Goal: Transaction & Acquisition: Book appointment/travel/reservation

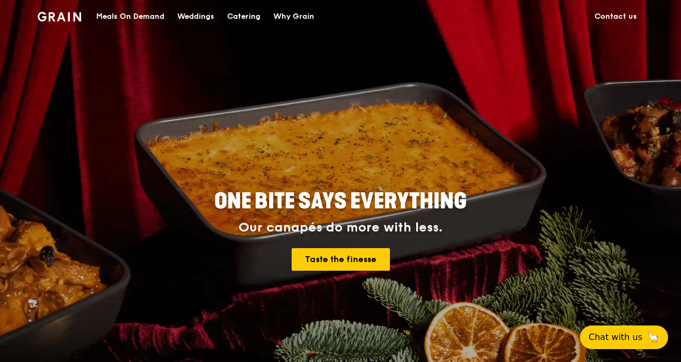
click at [141, 17] on div "Meals On Demand" at bounding box center [130, 17] width 68 height 32
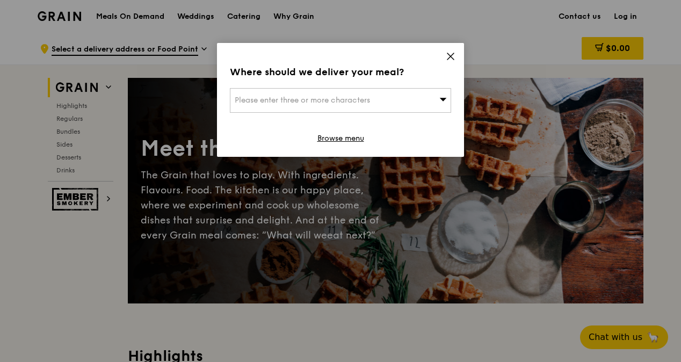
click at [422, 105] on div "Please enter three or more characters" at bounding box center [340, 100] width 221 height 25
click at [378, 88] on div "Please enter 3 or more characters" at bounding box center [340, 117] width 221 height 58
click at [450, 54] on icon at bounding box center [451, 57] width 10 height 10
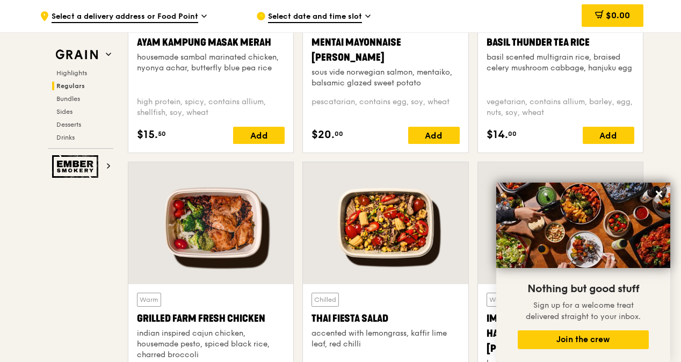
scroll to position [1118, 0]
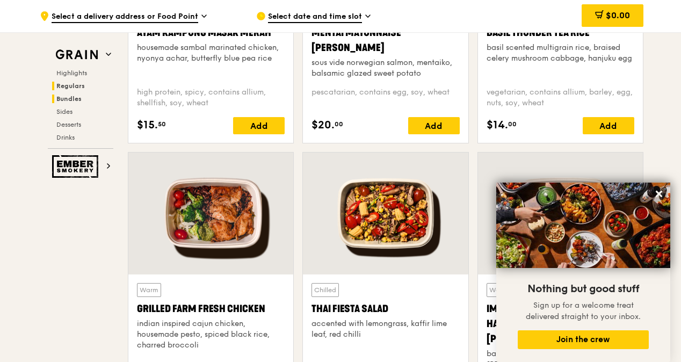
click at [70, 98] on span "Bundles" at bounding box center [68, 99] width 25 height 8
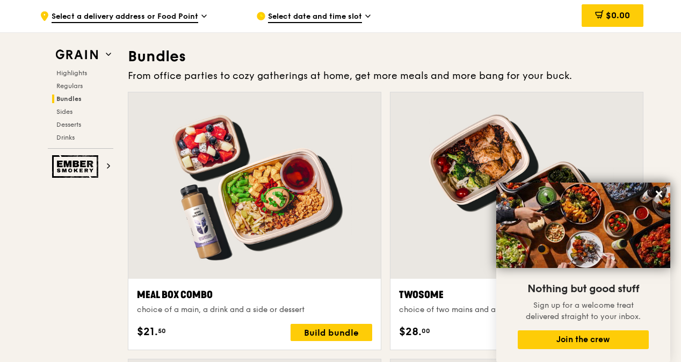
scroll to position [1545, 0]
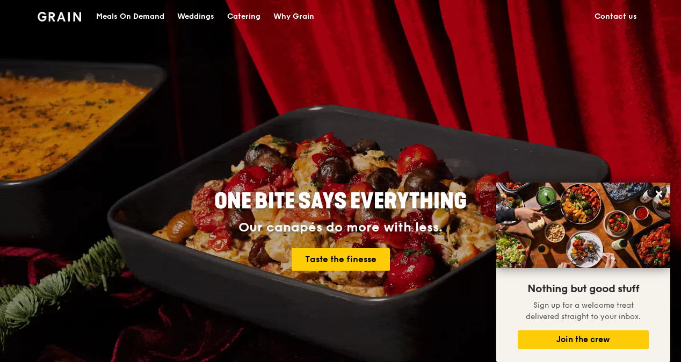
click at [228, 15] on div "Catering" at bounding box center [243, 17] width 33 height 32
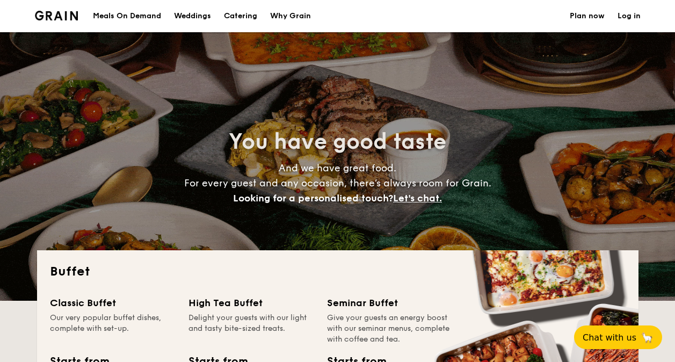
select select
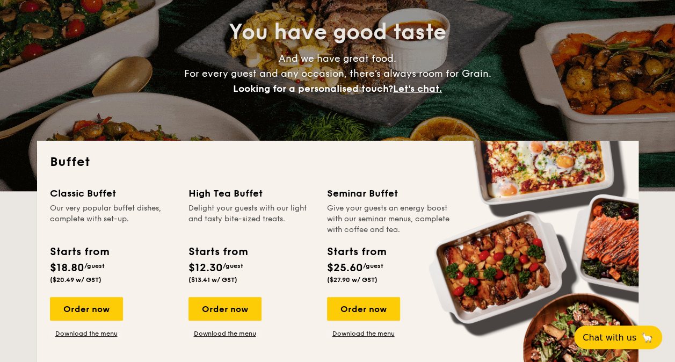
scroll to position [161, 0]
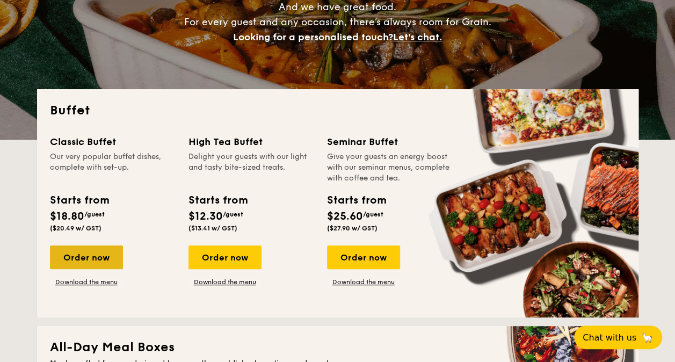
click at [96, 254] on div "Order now" at bounding box center [86, 258] width 73 height 24
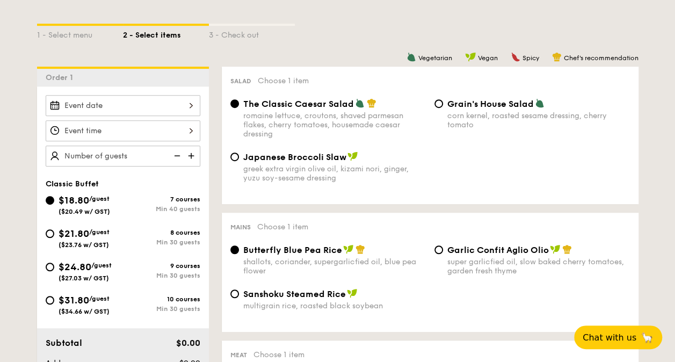
scroll to position [269, 0]
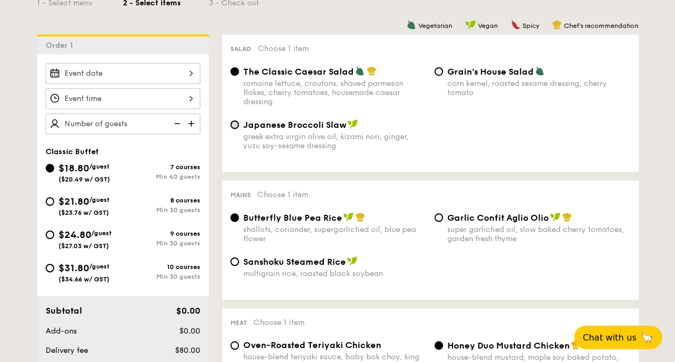
click at [235, 129] on input "Japanese Broccoli Slaw greek extra virgin olive oil, kizami [PERSON_NAME], yuzu…" at bounding box center [234, 124] width 9 height 9
radio input "true"
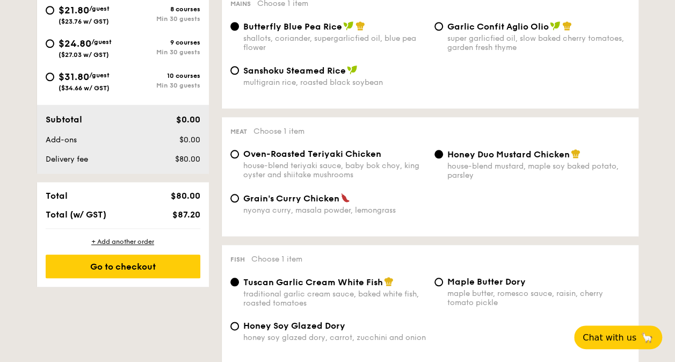
scroll to position [484, 0]
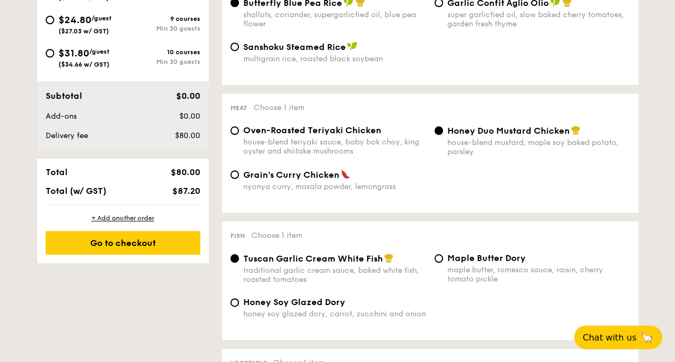
click at [355, 135] on span "Oven-Roasted Teriyaki Chicken" at bounding box center [312, 130] width 138 height 10
click at [239, 135] on input "Oven-Roasted Teriyaki Chicken house-blend teriyaki sauce, baby bok choy, king o…" at bounding box center [234, 130] width 9 height 9
radio input "true"
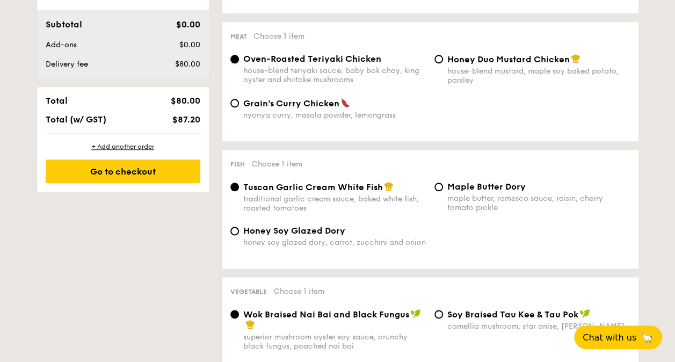
scroll to position [537, 0]
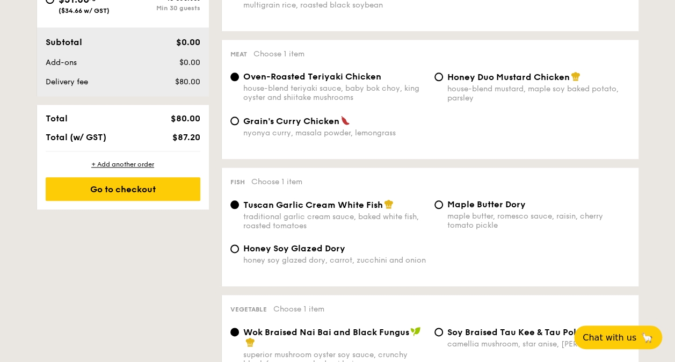
click at [515, 82] on span "Honey Duo Mustard Chicken" at bounding box center [509, 77] width 122 height 10
click at [443, 81] on input "Honey Duo Mustard Chicken house-blend mustard, maple soy baked potato, parsley" at bounding box center [439, 77] width 9 height 9
radio input "true"
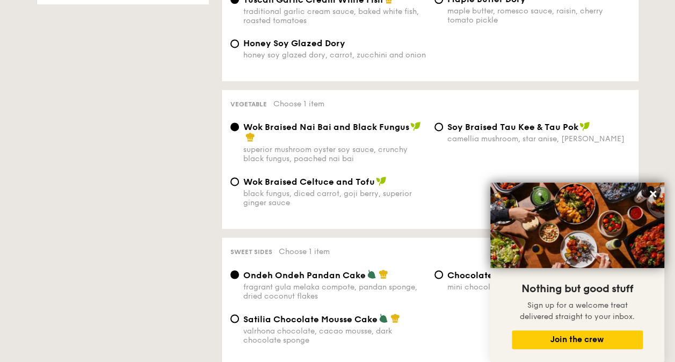
scroll to position [752, 0]
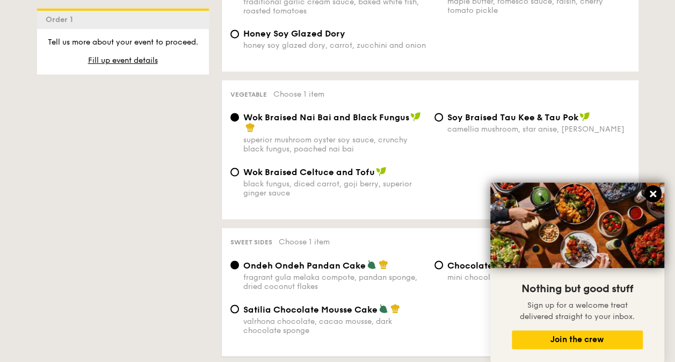
click at [654, 192] on icon at bounding box center [653, 194] width 6 height 6
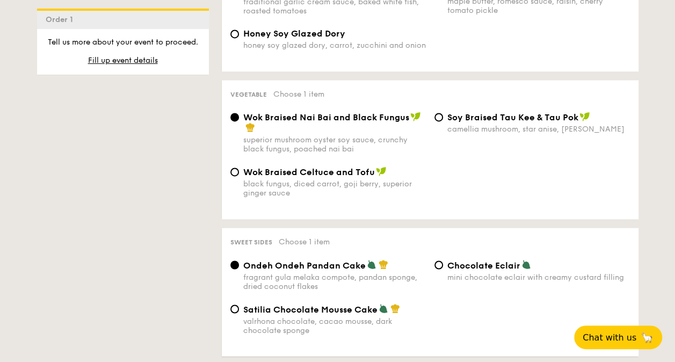
scroll to position [806, 0]
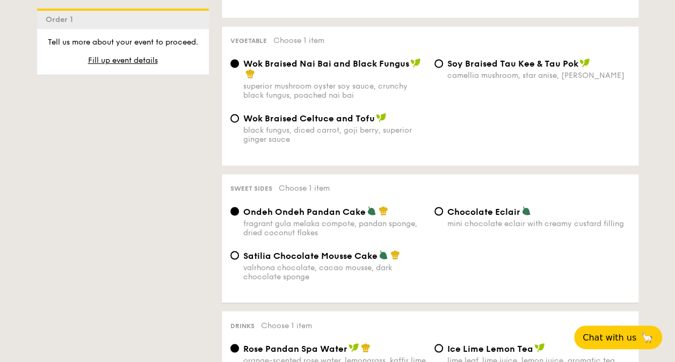
click at [320, 139] on div "black fungus, diced carrot, goji berry, superior ginger sauce" at bounding box center [334, 135] width 183 height 18
click at [239, 122] on input "Wok Braised Celtuce and Tofu black fungus, diced carrot, goji [PERSON_NAME], su…" at bounding box center [234, 118] width 9 height 9
radio input "true"
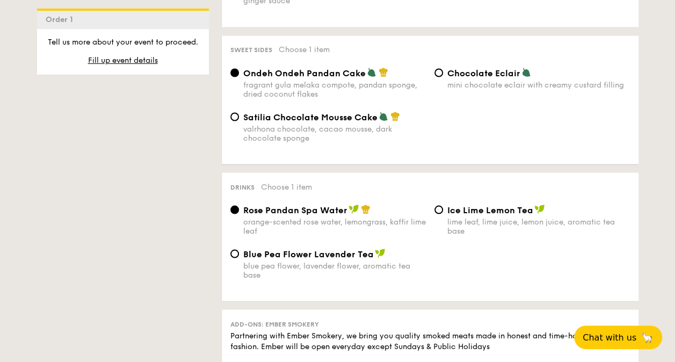
scroll to position [967, 0]
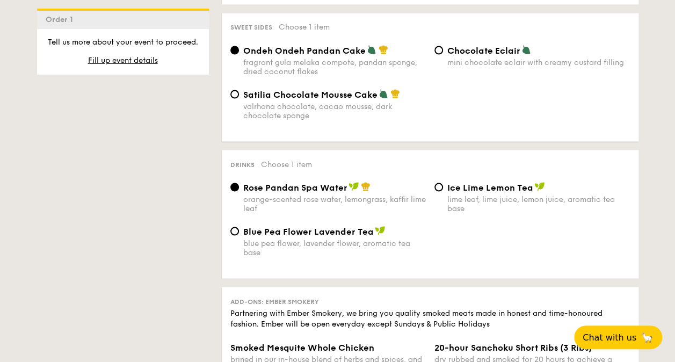
click at [518, 204] on div "lime leaf, lime juice, lemon juice, aromatic tea base" at bounding box center [539, 203] width 183 height 18
click at [443, 191] on input "Ice Lime Lemon Tea lime leaf, lime juice, lemon juice, aromatic tea base" at bounding box center [439, 187] width 9 height 9
radio input "true"
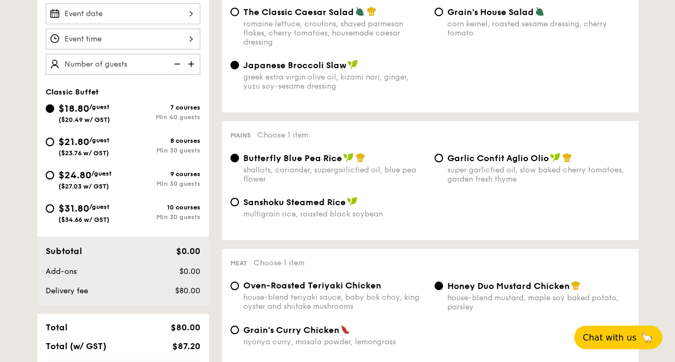
scroll to position [269, 0]
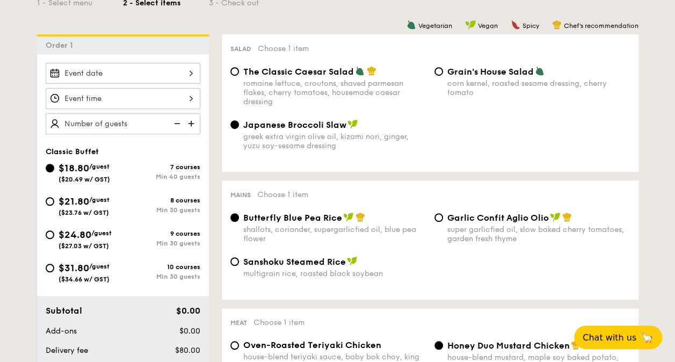
click at [151, 76] on div at bounding box center [123, 73] width 155 height 21
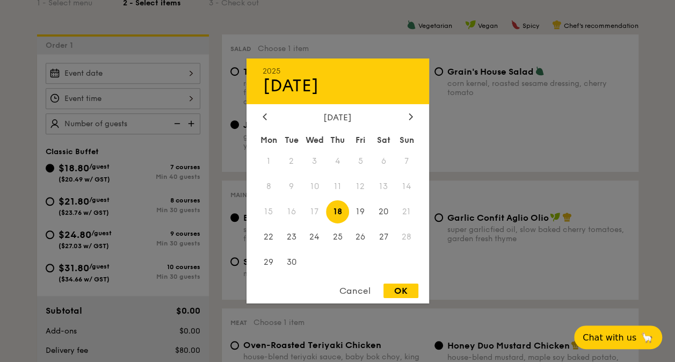
click at [337, 208] on span "18" at bounding box center [337, 211] width 23 height 23
click at [399, 300] on div "Cancel OK" at bounding box center [338, 294] width 183 height 20
click at [393, 291] on div "OK" at bounding box center [401, 291] width 35 height 15
type input "[DATE]"
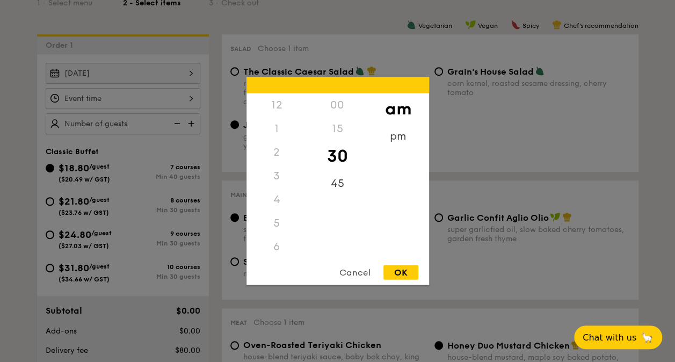
click at [105, 99] on div "12 1 2 3 4 5 6 7 8 9 10 11 00 15 30 45 am pm Cancel OK" at bounding box center [123, 98] width 155 height 21
drag, startPoint x: 294, startPoint y: 226, endPoint x: 286, endPoint y: 172, distance: 54.9
click at [286, 172] on div "12 1 2 3 4 5 6 7 8 9 10 11" at bounding box center [277, 175] width 61 height 164
click at [400, 136] on div "pm" at bounding box center [398, 140] width 61 height 31
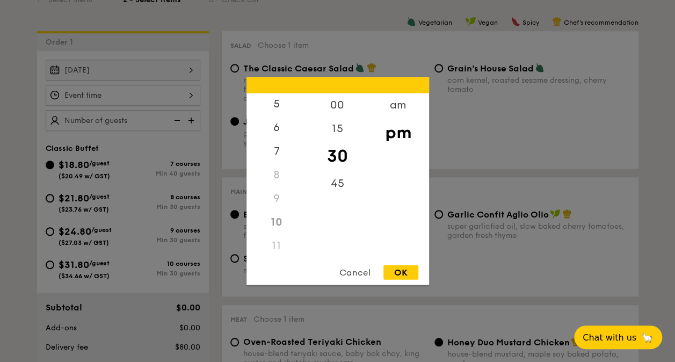
scroll to position [322, 0]
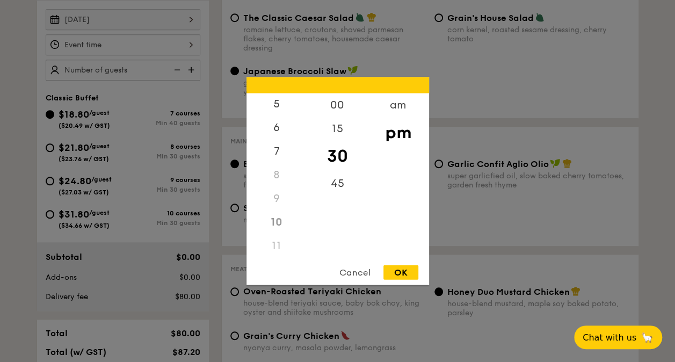
click at [279, 238] on div "11" at bounding box center [277, 246] width 61 height 24
click at [278, 244] on div "11" at bounding box center [277, 246] width 61 height 24
click at [399, 110] on div "am" at bounding box center [398, 108] width 61 height 31
click at [282, 243] on div "11" at bounding box center [277, 242] width 61 height 31
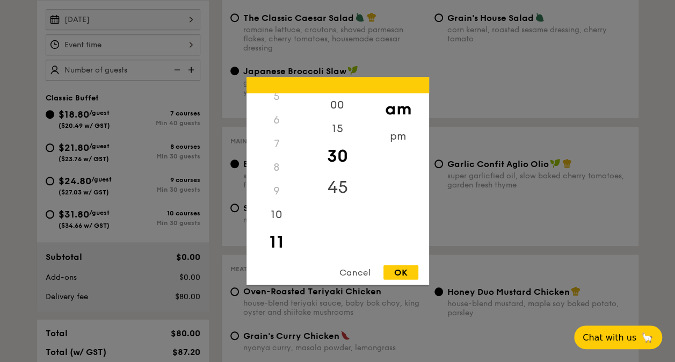
click at [332, 181] on div "45" at bounding box center [337, 187] width 61 height 31
click at [340, 150] on div "30" at bounding box center [337, 156] width 61 height 31
click at [395, 268] on div "OK" at bounding box center [401, 272] width 35 height 15
type input "11:30AM"
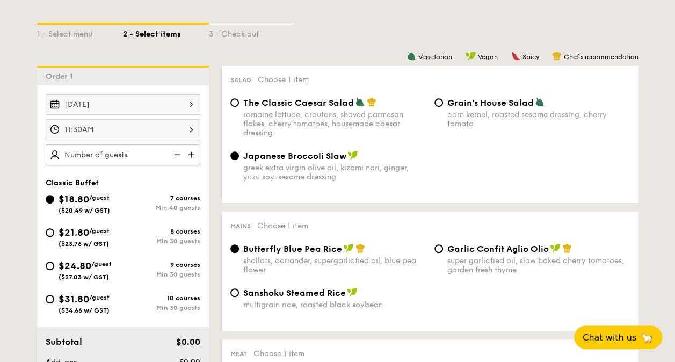
scroll to position [237, 0]
click at [188, 150] on img at bounding box center [192, 155] width 16 height 20
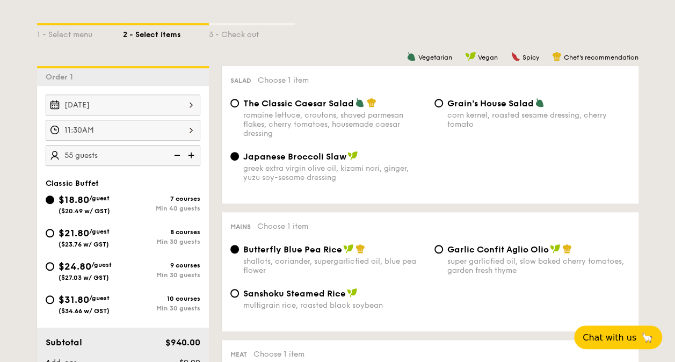
click at [188, 150] on img at bounding box center [192, 155] width 16 height 20
click at [178, 157] on img at bounding box center [176, 155] width 16 height 20
click at [178, 156] on img at bounding box center [176, 155] width 16 height 20
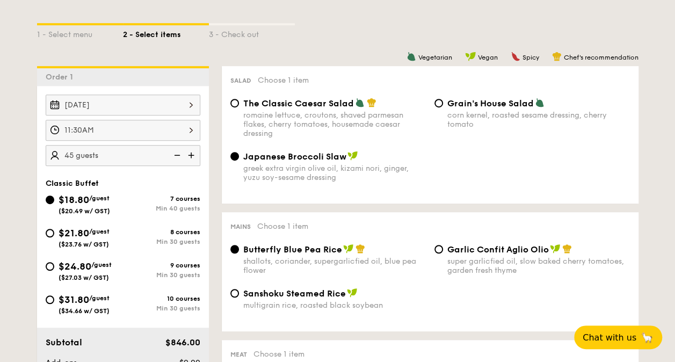
type input "40 guests"
click at [181, 155] on img at bounding box center [176, 155] width 16 height 20
click at [177, 153] on img at bounding box center [176, 155] width 16 height 20
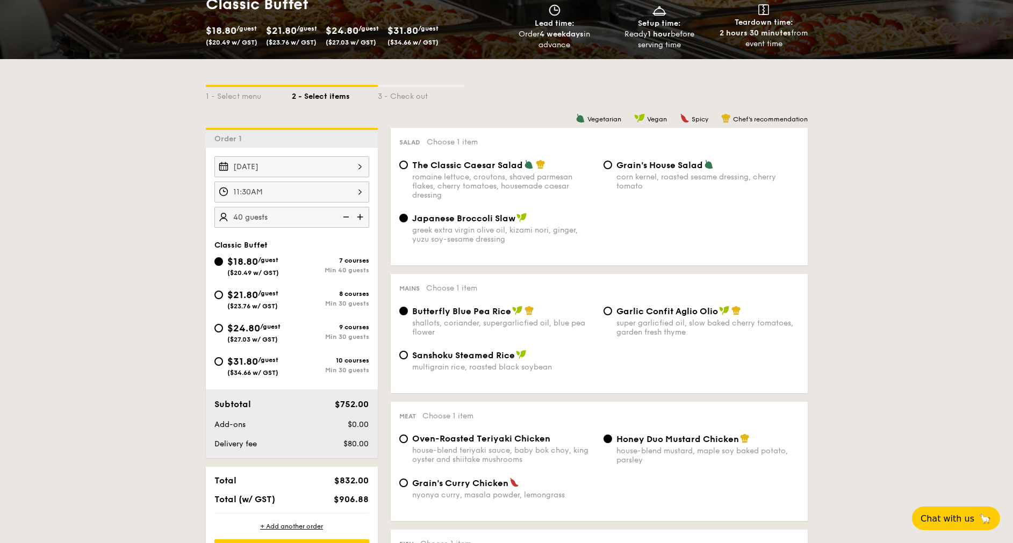
scroll to position [264, 0]
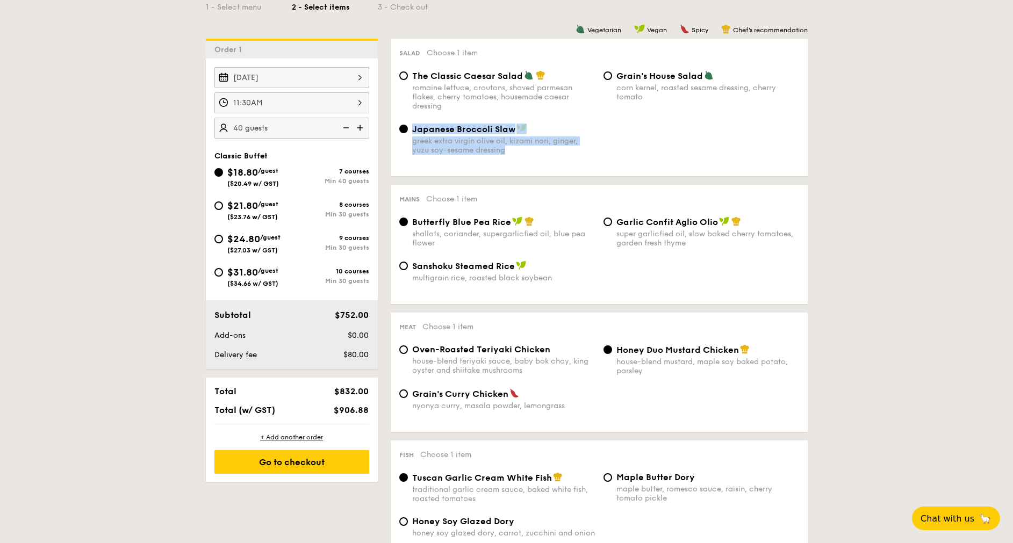
drag, startPoint x: 531, startPoint y: 157, endPoint x: 397, endPoint y: 134, distance: 136.3
click at [397, 134] on div "Japanese Broccoli Slaw greek extra virgin olive oil, kizami [PERSON_NAME], yuzu…" at bounding box center [599, 146] width 408 height 44
copy label "Japanese Broccoli Slaw greek extra virgin olive oil, kizami [PERSON_NAME], yuzu…"
drag, startPoint x: 406, startPoint y: 221, endPoint x: 503, endPoint y: 226, distance: 97.4
click at [493, 237] on label "Butterfly Blue Pea Rice shallots, coriander, supergarlicfied oil, blue pea flow…" at bounding box center [497, 242] width 196 height 10
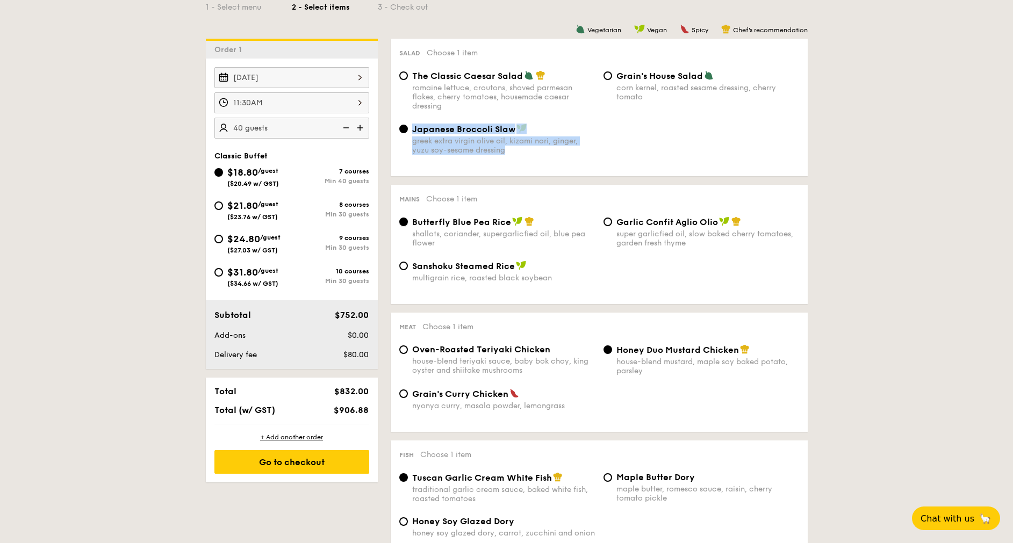
scroll to position [345, 0]
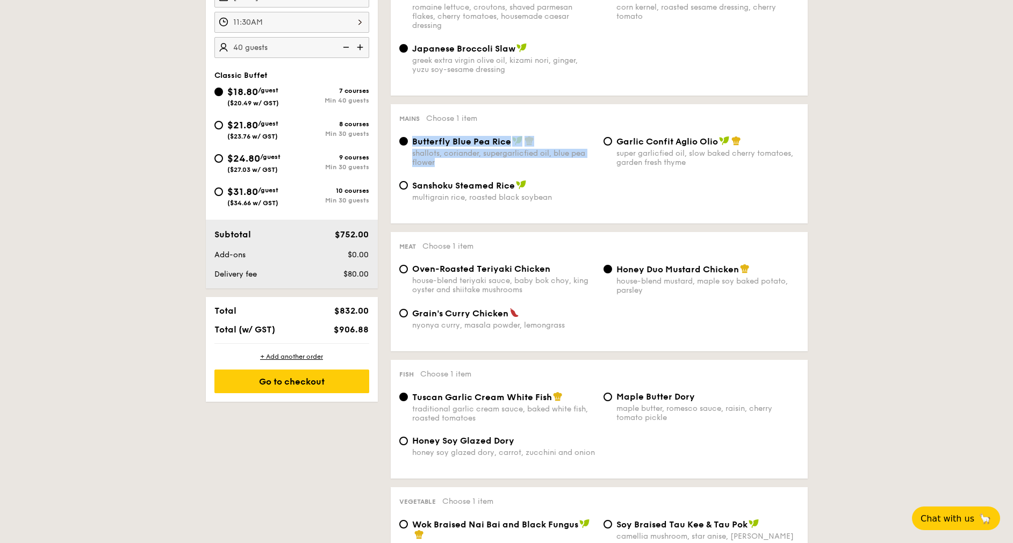
drag, startPoint x: 413, startPoint y: 140, endPoint x: 523, endPoint y: 167, distance: 113.9
click at [523, 167] on div "Butterfly Blue Pea Rice shallots, coriander, supergarlicfied oil, blue pea flow…" at bounding box center [599, 158] width 408 height 44
copy div "Butterfly Blue Pea Rice shallots, coriander, supergarlicfied oil, blue pea flow…"
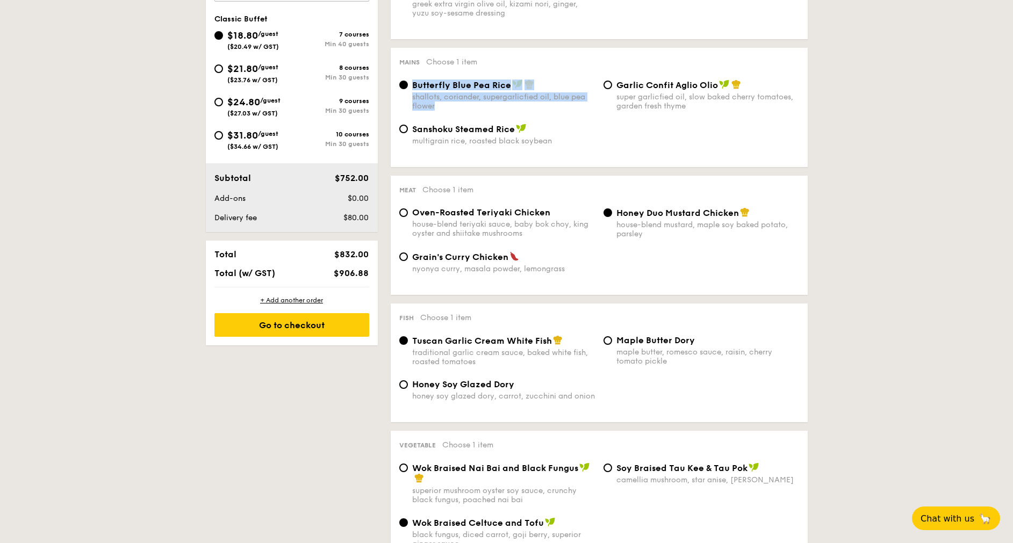
scroll to position [426, 0]
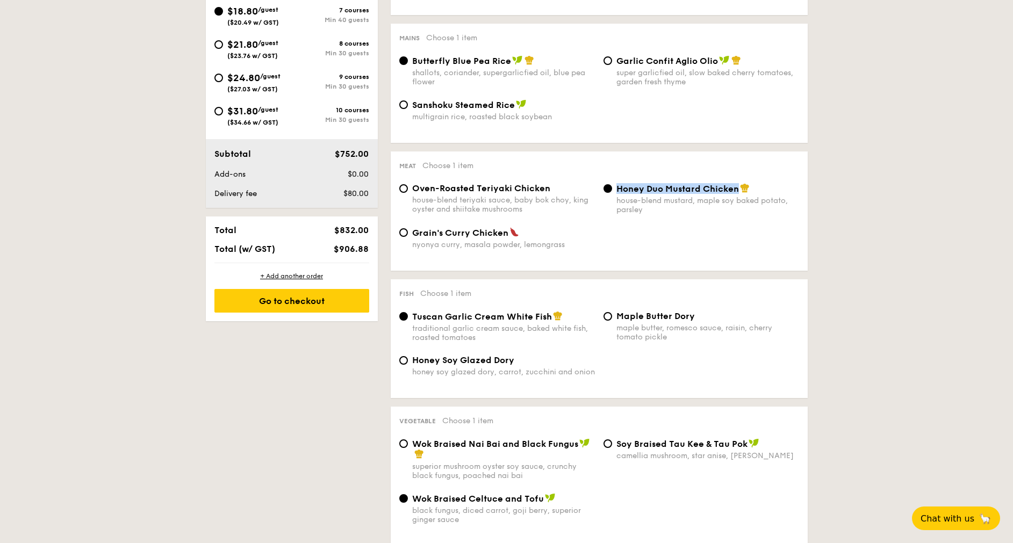
drag, startPoint x: 738, startPoint y: 186, endPoint x: 616, endPoint y: 191, distance: 121.5
click at [616, 191] on span "Honey Duo Mustard Chicken" at bounding box center [677, 189] width 122 height 10
click at [616, 188] on div "Honey Duo Mustard Chicken house-blend mustard, maple soy baked potato, parsley" at bounding box center [707, 198] width 183 height 31
copy div "Honey Duo Mustard Chicken house-blend mustard, maple soy baked potato, parsley"
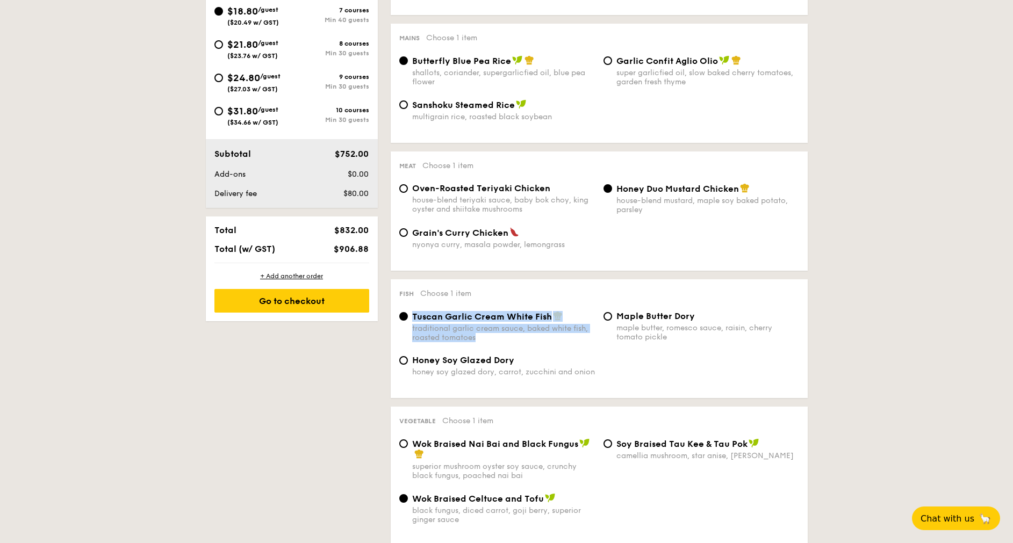
drag, startPoint x: 518, startPoint y: 344, endPoint x: 412, endPoint y: 318, distance: 109.7
click at [412, 318] on div "Tuscan Garlic Cream White Fish traditional garlic cream sauce, baked white fish…" at bounding box center [599, 333] width 408 height 44
copy div "Tuscan Garlic Cream White Fish traditional garlic cream sauce, baked white fish…"
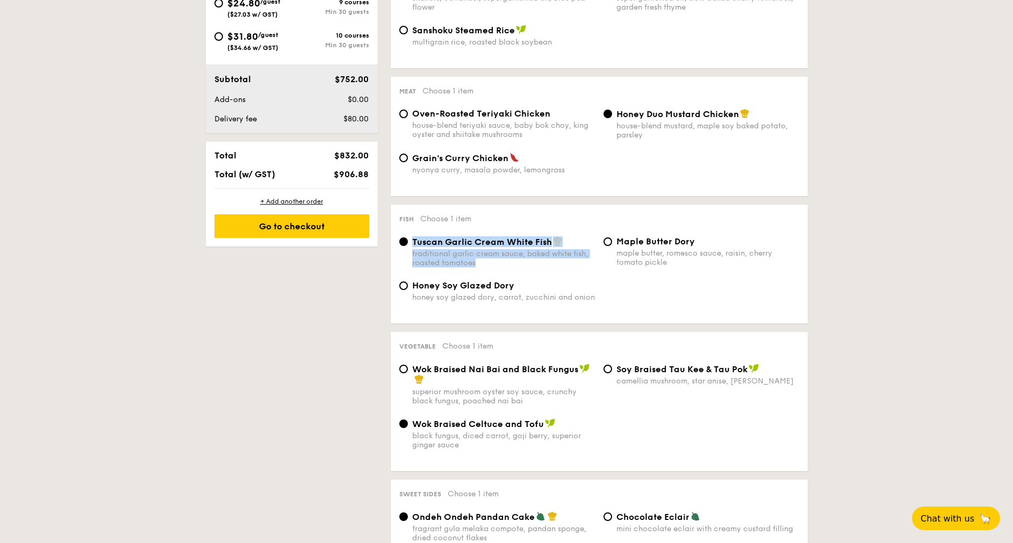
scroll to position [587, 0]
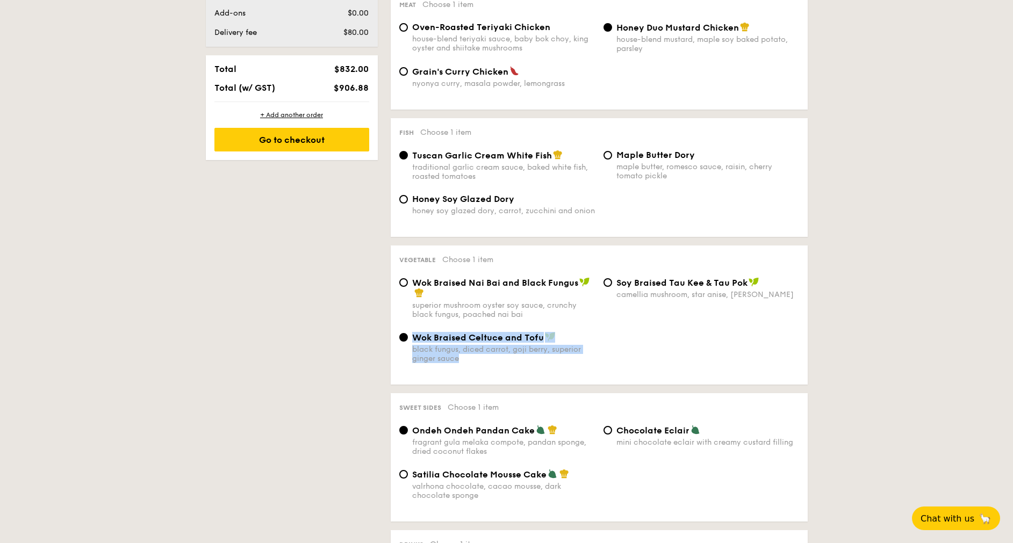
drag, startPoint x: 493, startPoint y: 360, endPoint x: 415, endPoint y: 337, distance: 81.3
click at [415, 337] on div "Wok Braised Celtuce and Tofu black fungus, diced carrot, goji [PERSON_NAME], su…" at bounding box center [503, 347] width 183 height 31
click at [638, 345] on div "Wok Braised Celtuce and Tofu black fungus, diced carrot, goji [PERSON_NAME], su…" at bounding box center [599, 354] width 408 height 44
drag, startPoint x: 534, startPoint y: 316, endPoint x: 475, endPoint y: 315, distance: 58.0
click at [475, 315] on div "superior mushroom oyster soy sauce, crunchy black fungus, poached nai bai" at bounding box center [503, 310] width 183 height 18
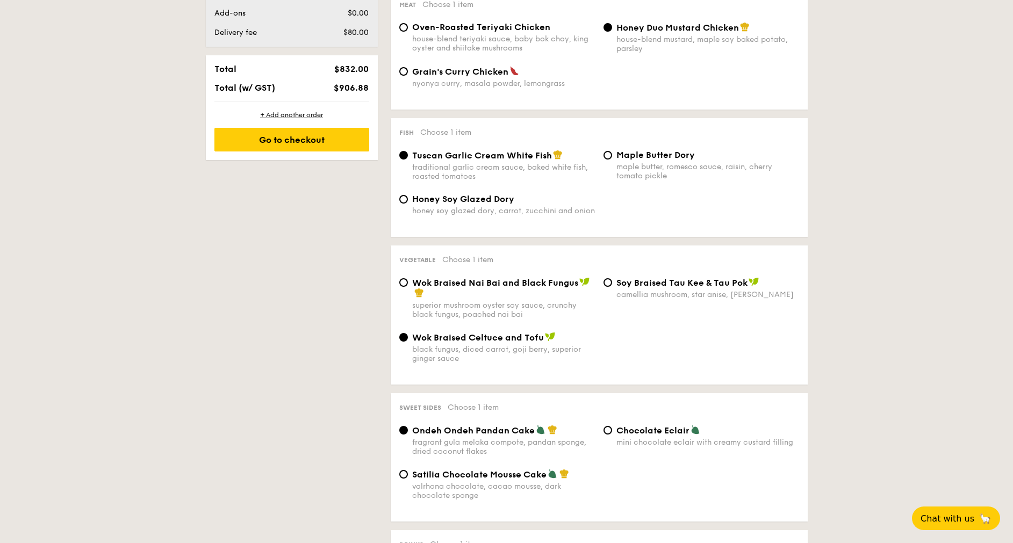
drag, startPoint x: 475, startPoint y: 315, endPoint x: 637, endPoint y: 309, distance: 161.8
click at [637, 309] on div "Wok Braised Nai Bai and Black Fungus superior mushroom oyster soy sauce, crunch…" at bounding box center [599, 304] width 408 height 55
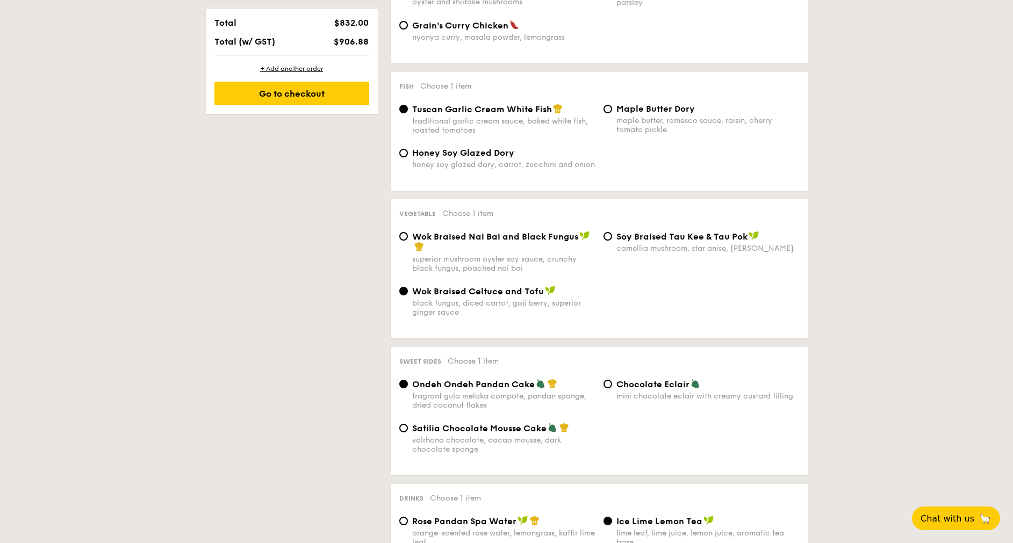
scroll to position [667, 0]
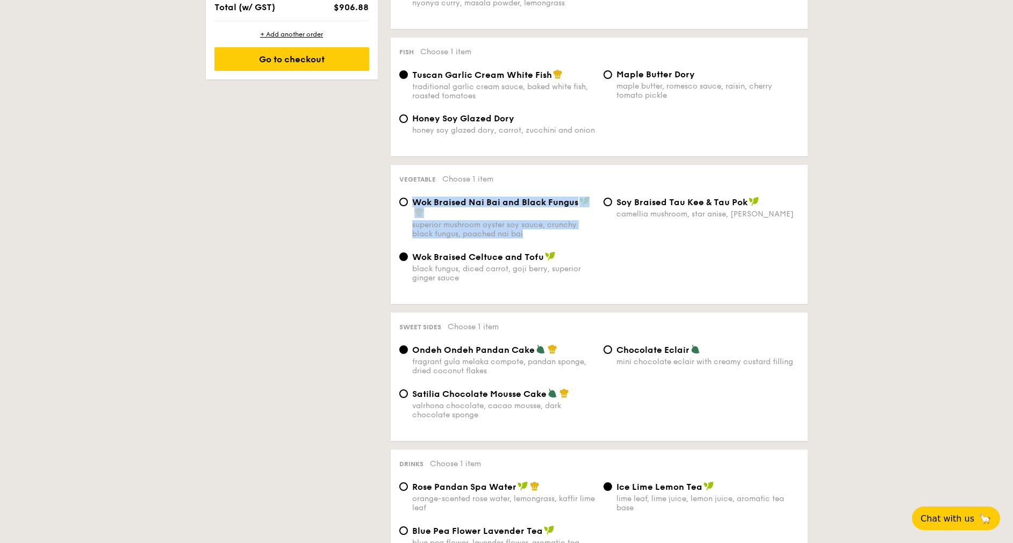
drag, startPoint x: 547, startPoint y: 234, endPoint x: 407, endPoint y: 198, distance: 144.4
click at [407, 198] on div "Wok Braised Nai Bai and Black Fungus superior mushroom oyster soy sauce, crunch…" at bounding box center [497, 218] width 204 height 42
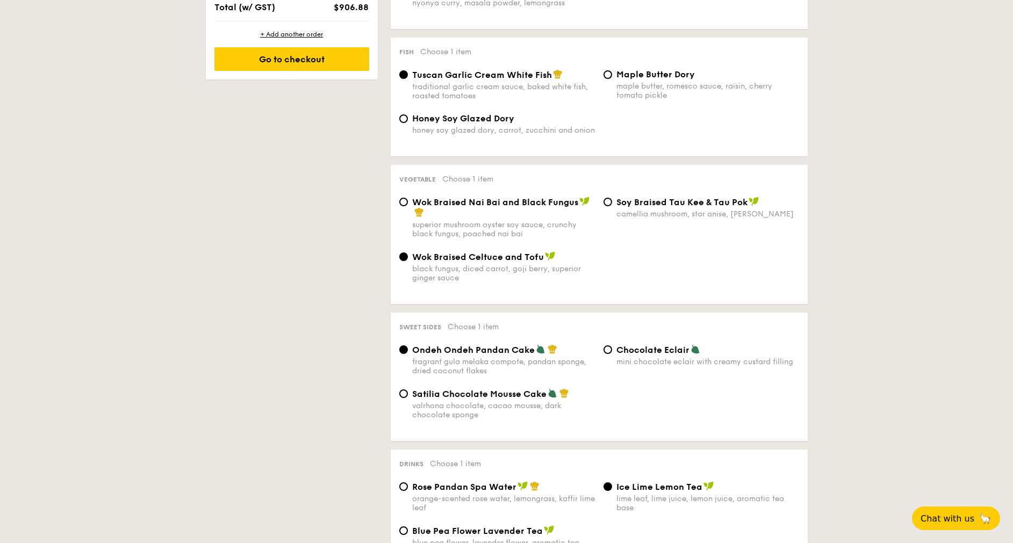
click at [644, 239] on div "Wok Braised Nai Bai and Black Fungus superior mushroom oyster soy sauce, crunch…" at bounding box center [599, 224] width 408 height 55
drag, startPoint x: 487, startPoint y: 279, endPoint x: 406, endPoint y: 259, distance: 84.0
click at [406, 272] on label "Wok Braised Celtuce and Tofu black fungus, diced carrot, goji [PERSON_NAME], su…" at bounding box center [497, 277] width 196 height 10
copy label "Wok Braised Celtuce and Tofu black fungus, diced carrot, goji [PERSON_NAME], su…"
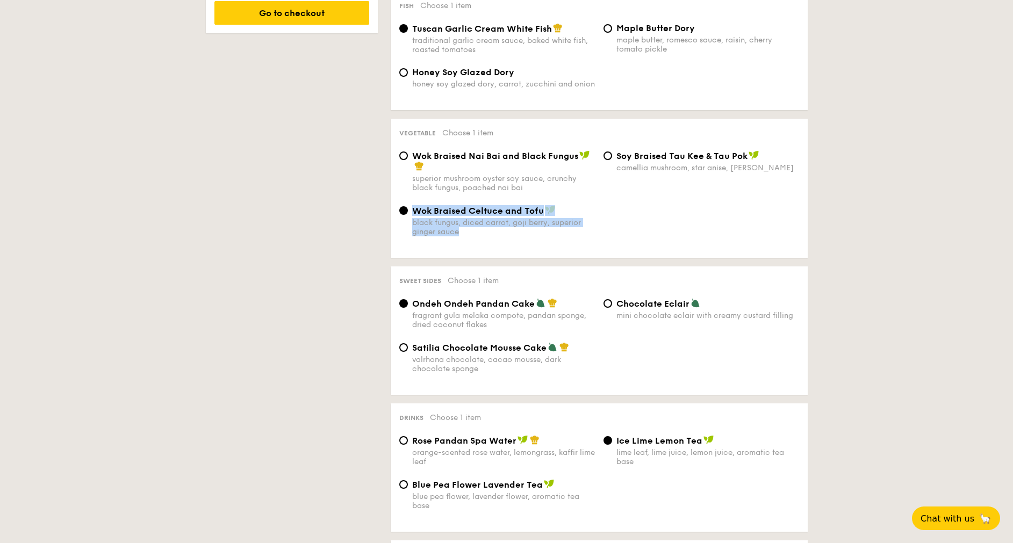
scroll to position [748, 0]
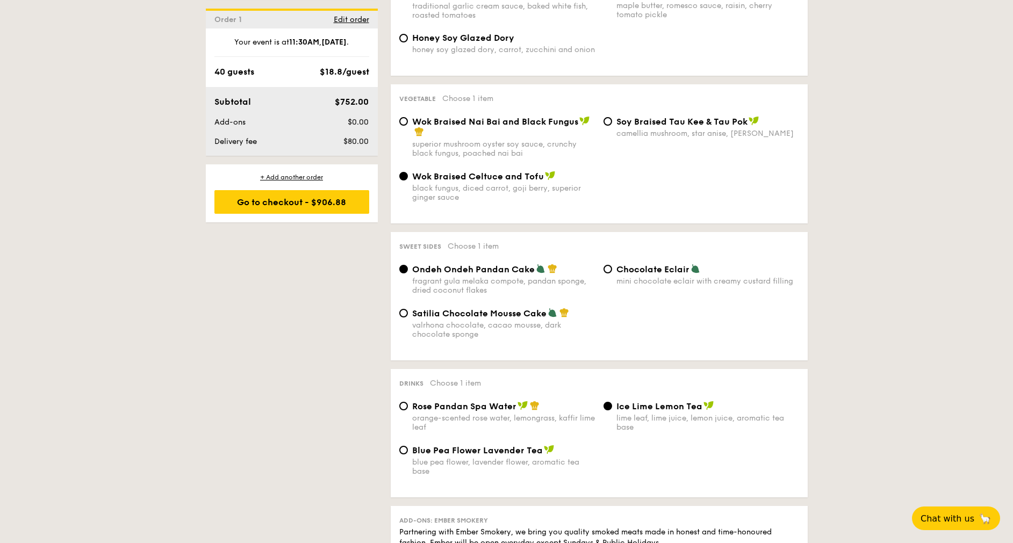
click at [467, 316] on span "Satilia Chocolate Mousse Cake" at bounding box center [479, 313] width 134 height 10
click at [408, 316] on input "Satilia Chocolate Mousse Cake valrhona chocolate, cacao mousse, dark chocolate …" at bounding box center [403, 313] width 9 height 9
radio input "true"
drag, startPoint x: 490, startPoint y: 339, endPoint x: 412, endPoint y: 313, distance: 82.7
click at [412, 313] on div "Satilia Chocolate Mousse Cake valrhona chocolate, cacao mousse, dark chocolate …" at bounding box center [503, 323] width 183 height 31
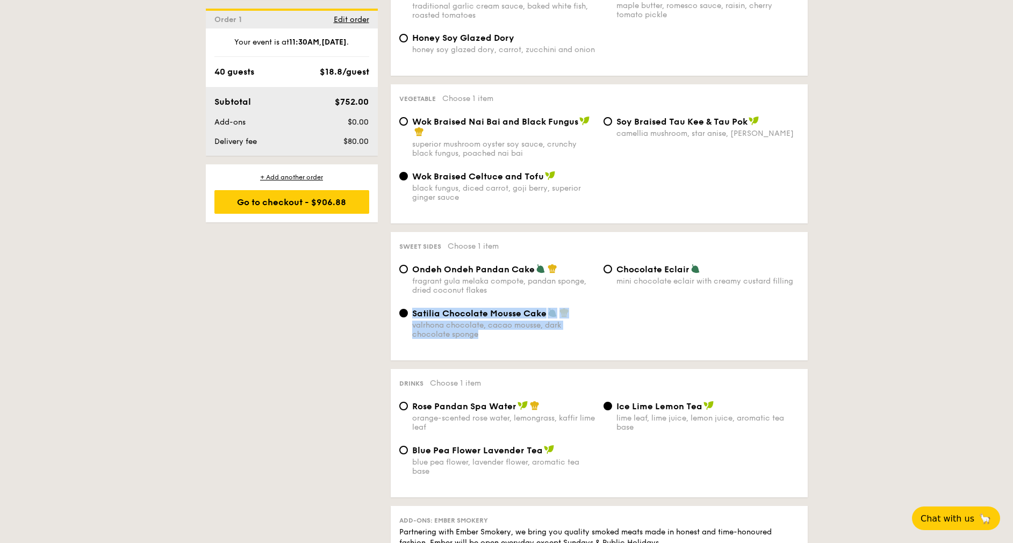
copy div "Satilia Chocolate Mousse Cake valrhona chocolate, cacao mousse, dark chocolate …"
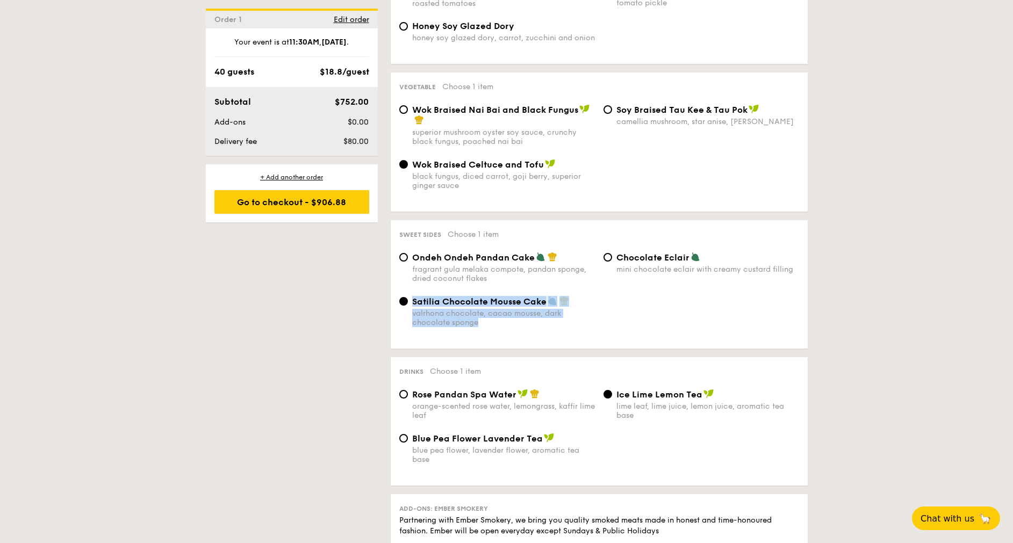
scroll to position [828, 0]
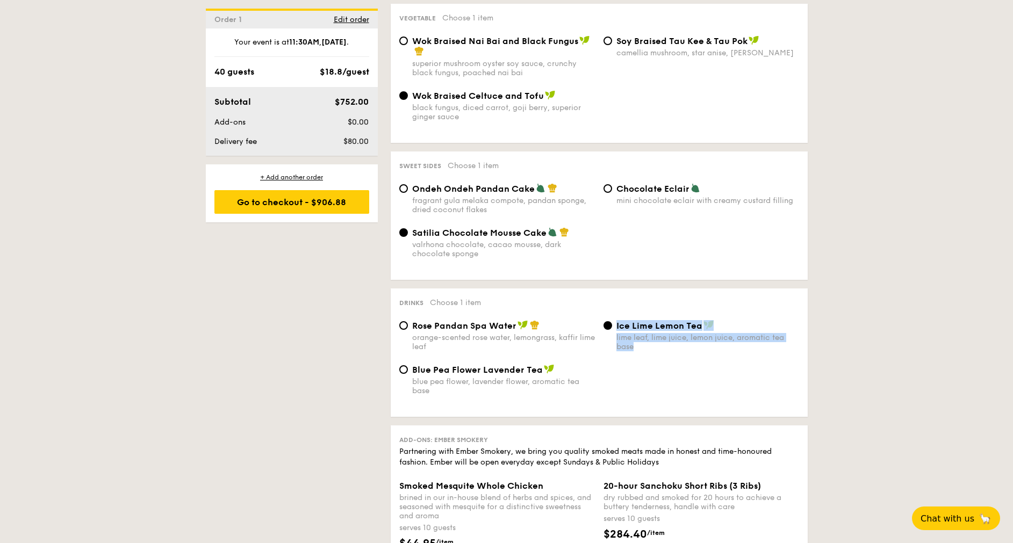
drag, startPoint x: 653, startPoint y: 350, endPoint x: 605, endPoint y: 328, distance: 52.6
click at [605, 341] on label "Ice Lime Lemon Tea lime leaf, lime juice, lemon juice, aromatic tea base" at bounding box center [701, 346] width 196 height 10
copy label "Ice Lime Lemon Tea lime leaf, lime juice, lemon juice, aromatic tea base"
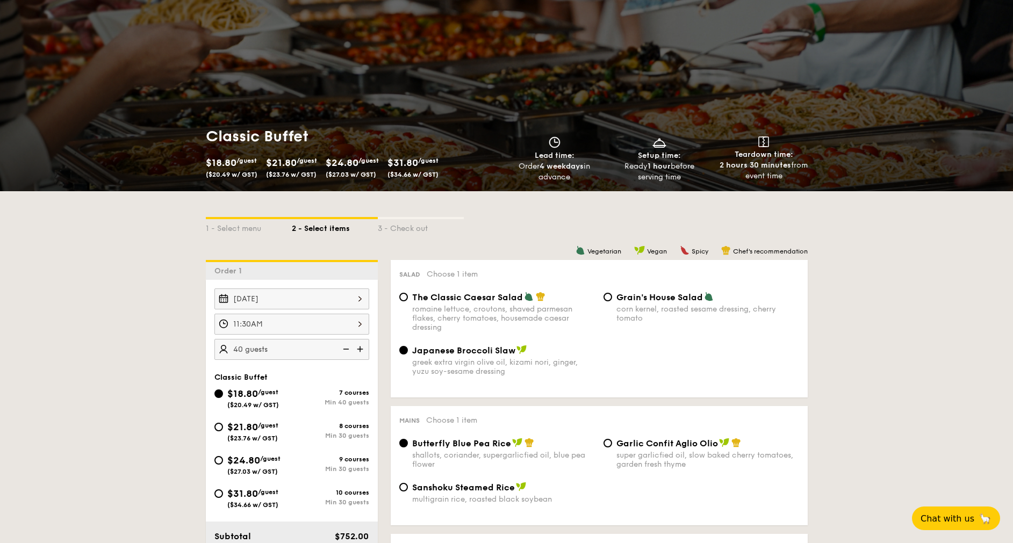
scroll to position [0, 0]
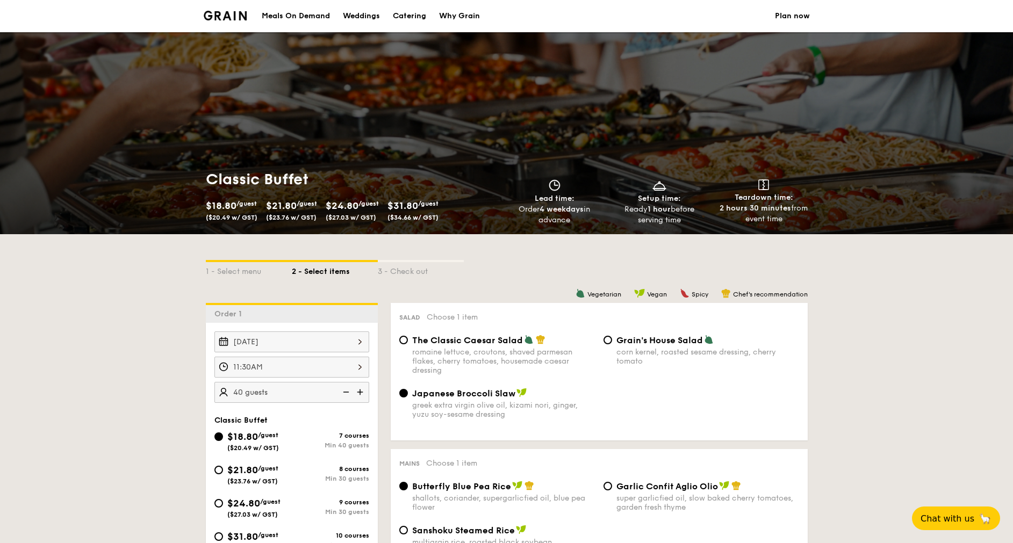
select select
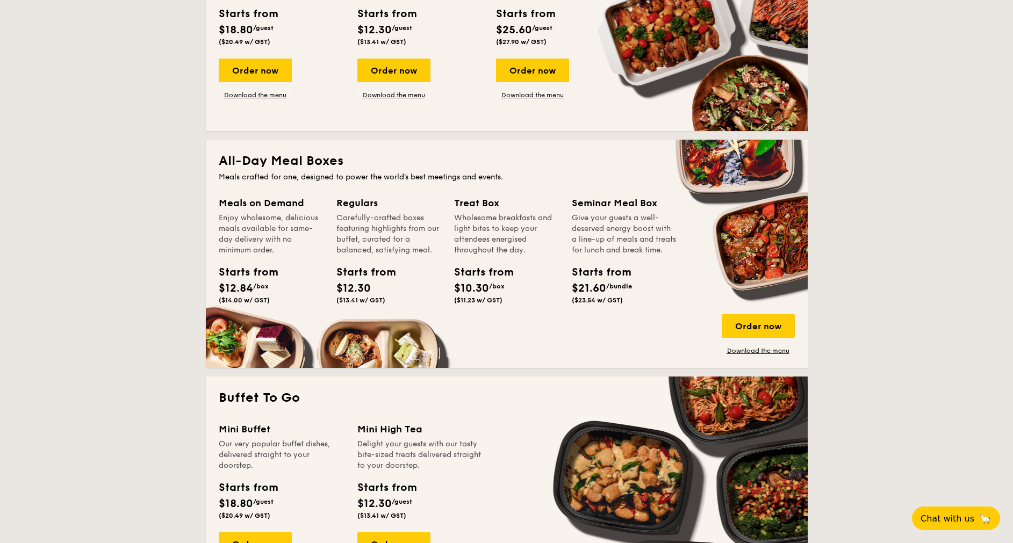
scroll to position [322, 0]
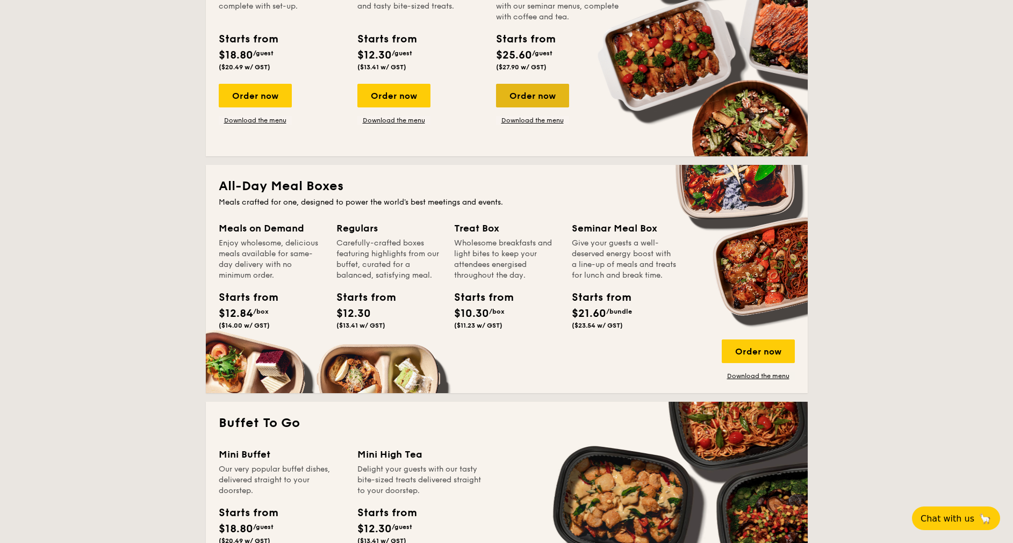
click at [543, 95] on div "Order now" at bounding box center [532, 96] width 73 height 24
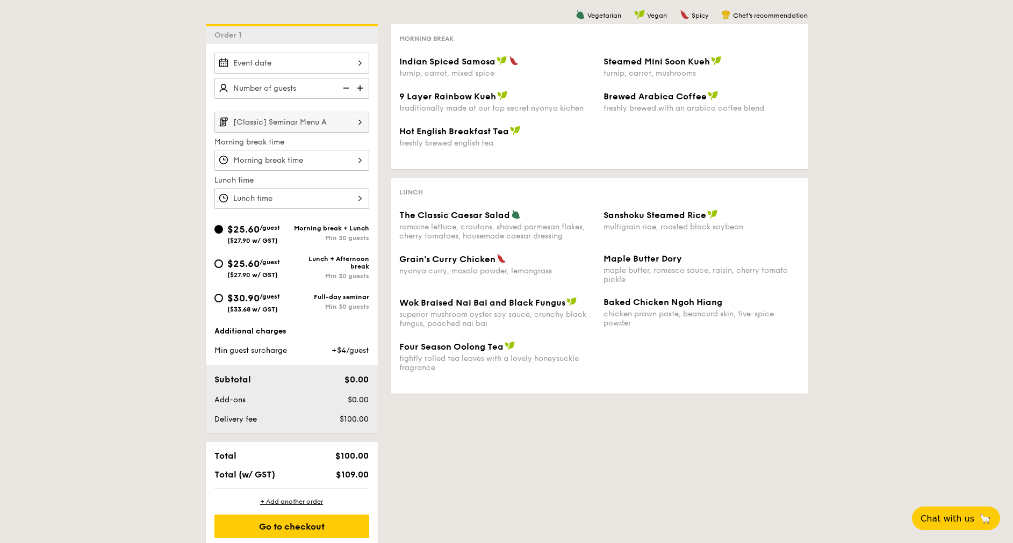
scroll to position [161, 0]
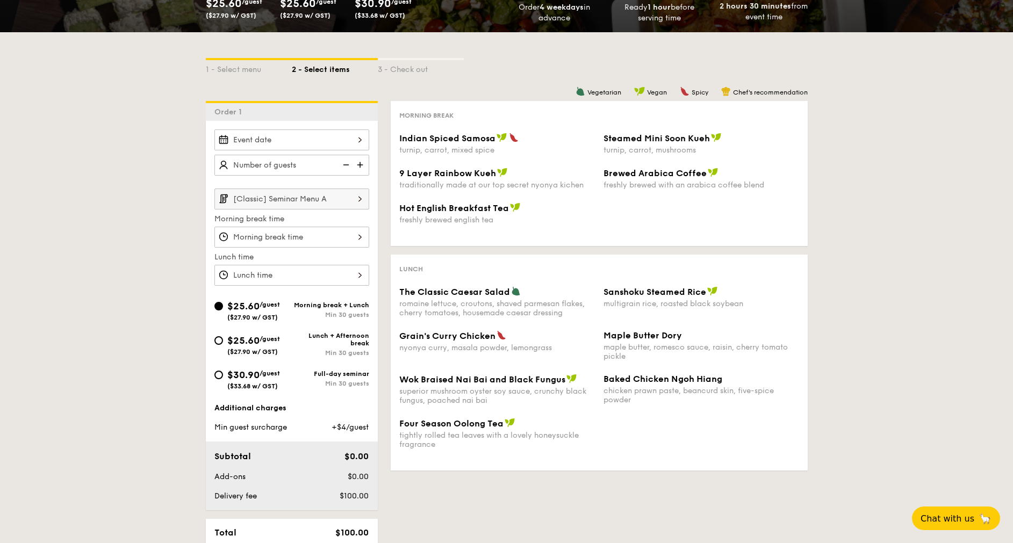
select select
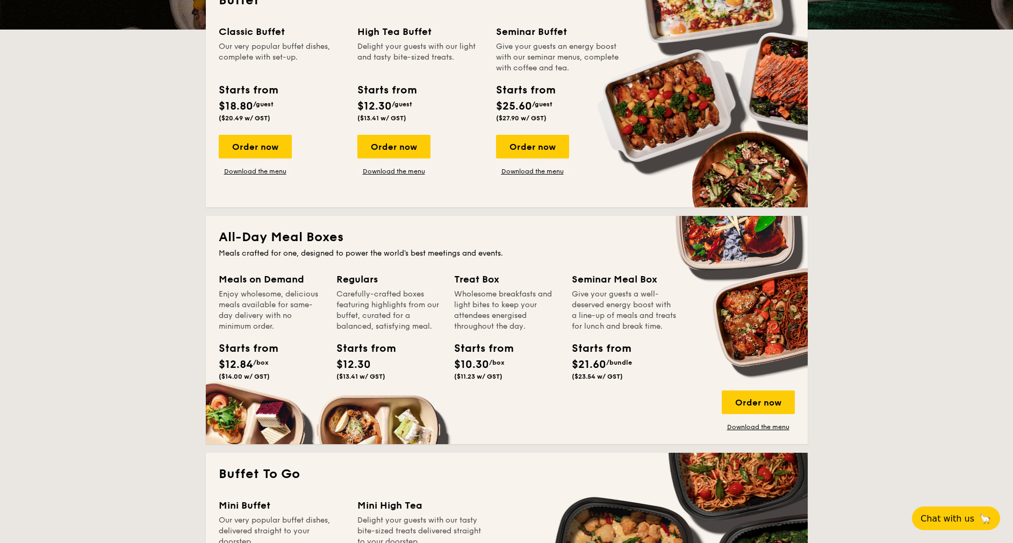
scroll to position [242, 0]
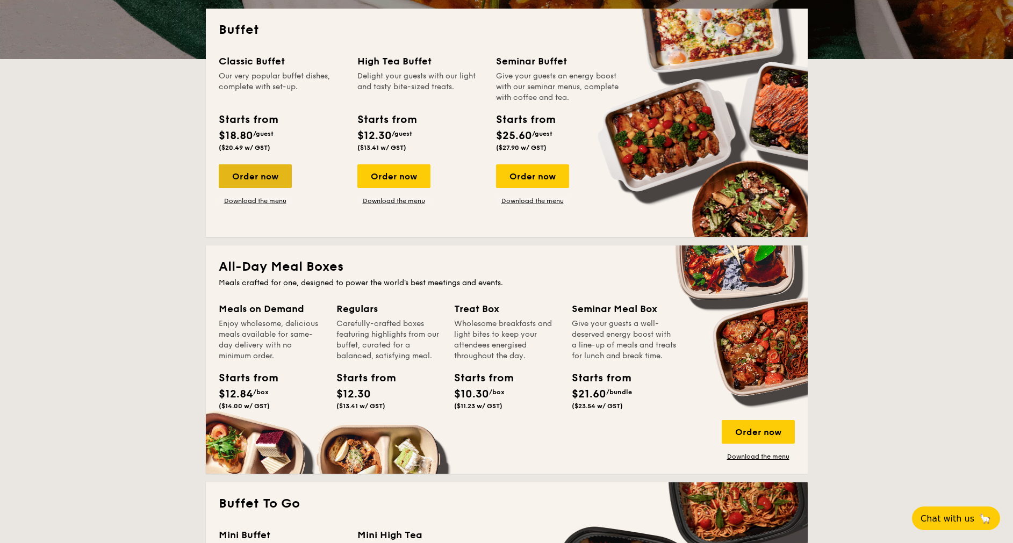
click at [279, 169] on div "Order now" at bounding box center [255, 176] width 73 height 24
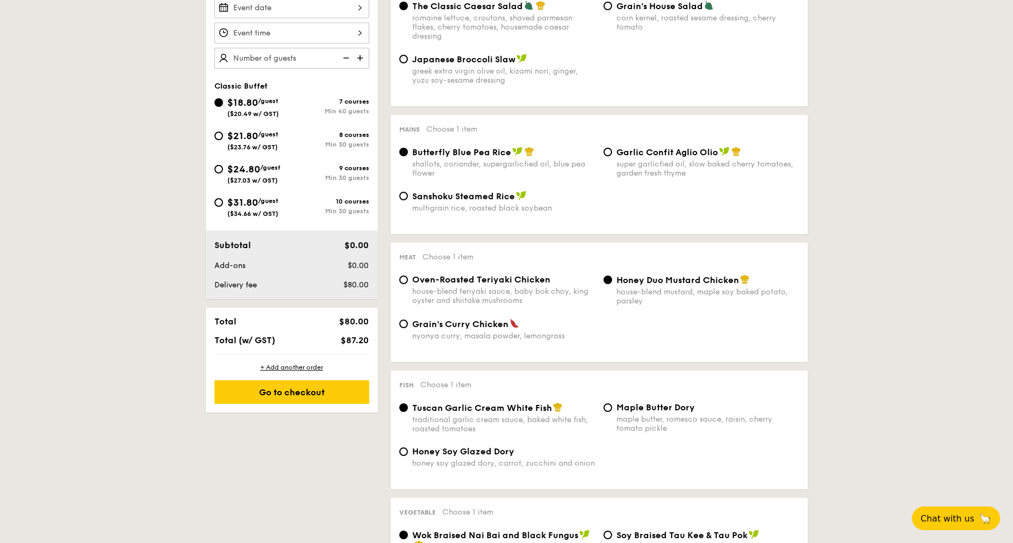
scroll to position [242, 0]
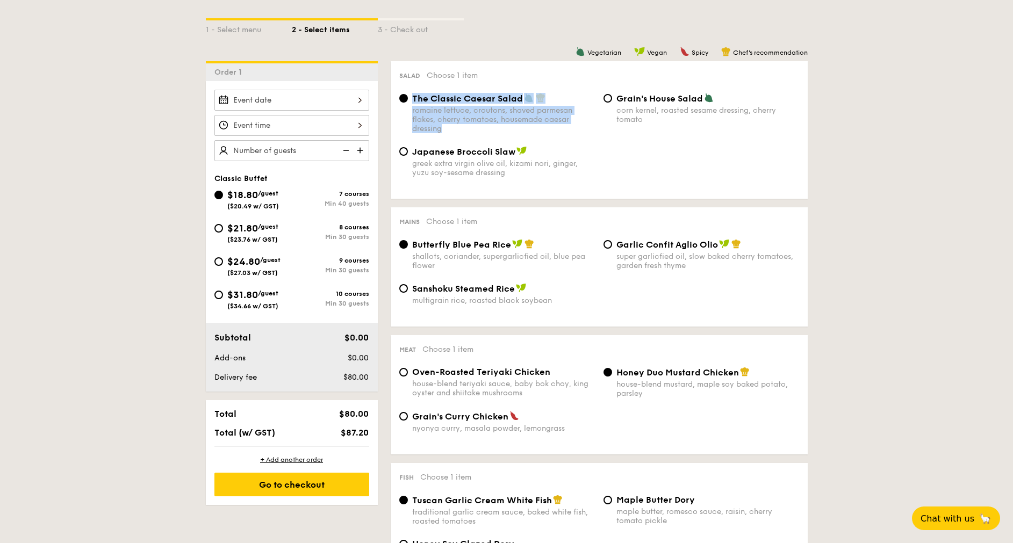
drag, startPoint x: 452, startPoint y: 136, endPoint x: 411, endPoint y: 97, distance: 56.6
click at [411, 97] on div "The Classic Caesar Salad romaine lettuce, croutons, shaved parmesan flakes, che…" at bounding box center [599, 119] width 408 height 53
copy div "The Classic Caesar Salad romaine lettuce, croutons, shaved parmesan flakes, che…"
